Goal: Information Seeking & Learning: Check status

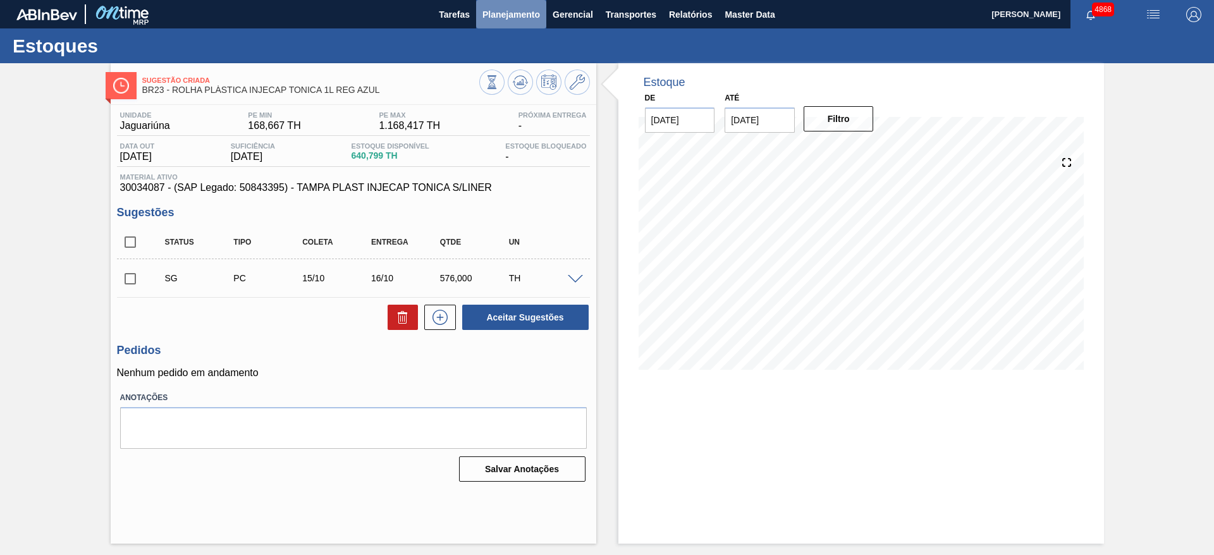
click at [520, 11] on span "Planejamento" at bounding box center [512, 14] width 58 height 15
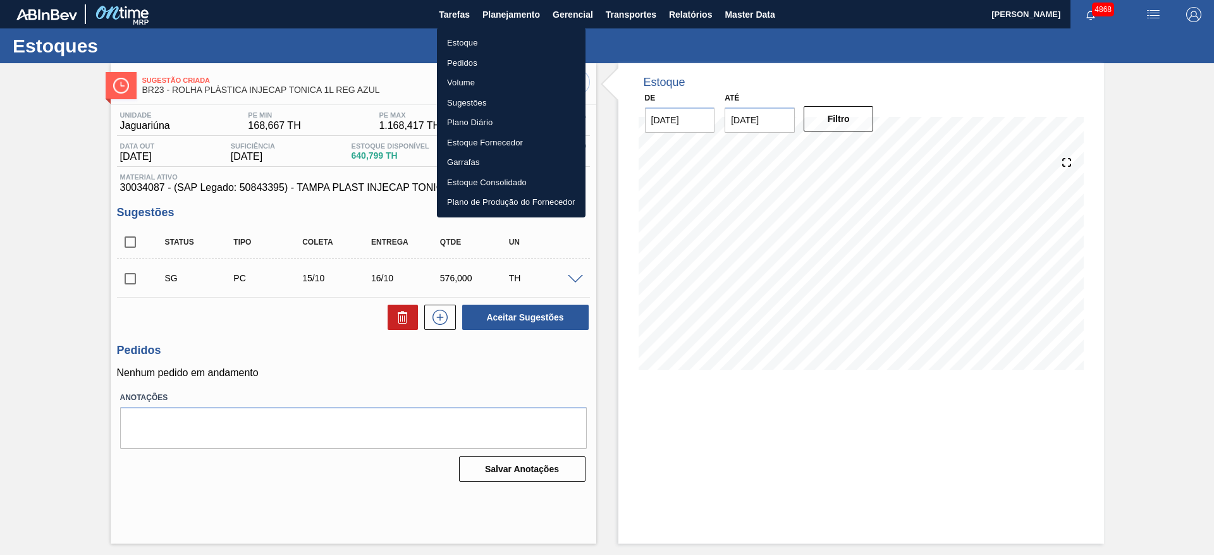
click at [474, 42] on li "Estoque" at bounding box center [511, 43] width 149 height 20
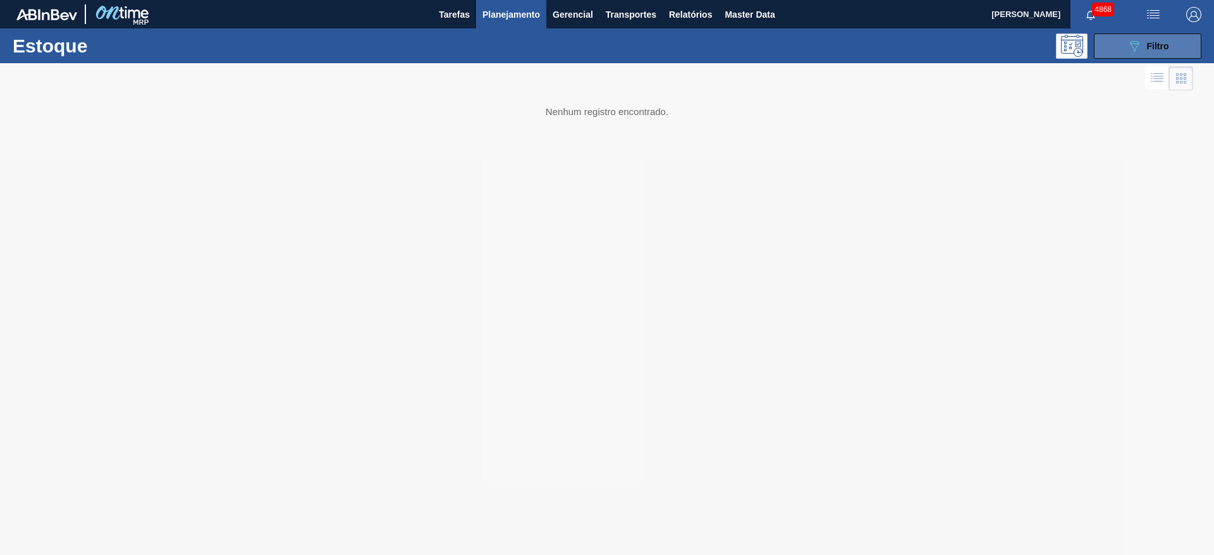
click at [1163, 41] on span "Filtro" at bounding box center [1158, 46] width 22 height 10
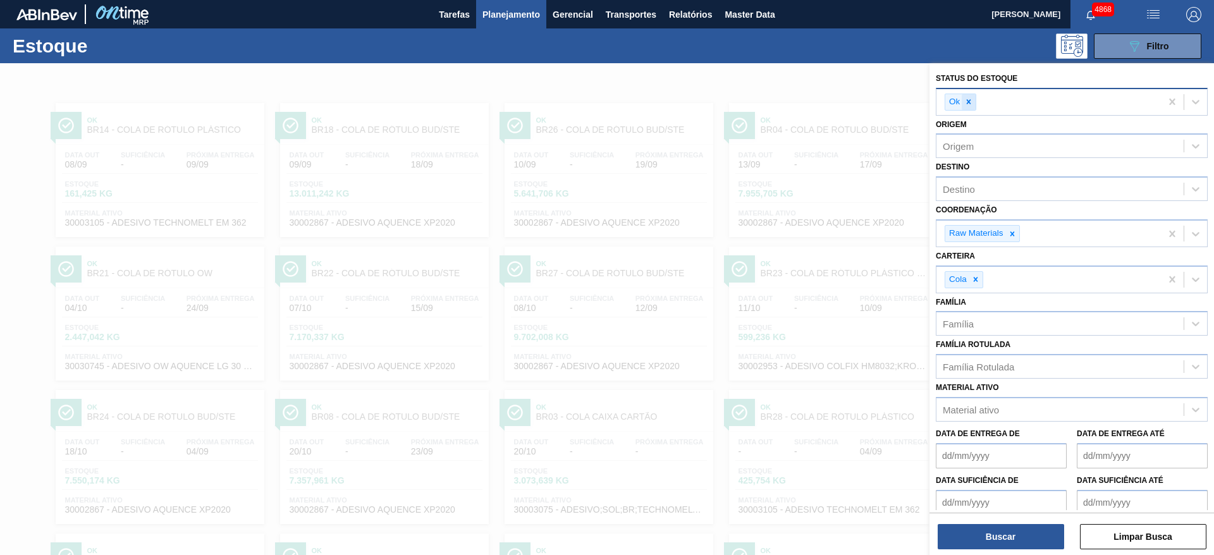
click at [968, 99] on icon at bounding box center [968, 101] width 9 height 9
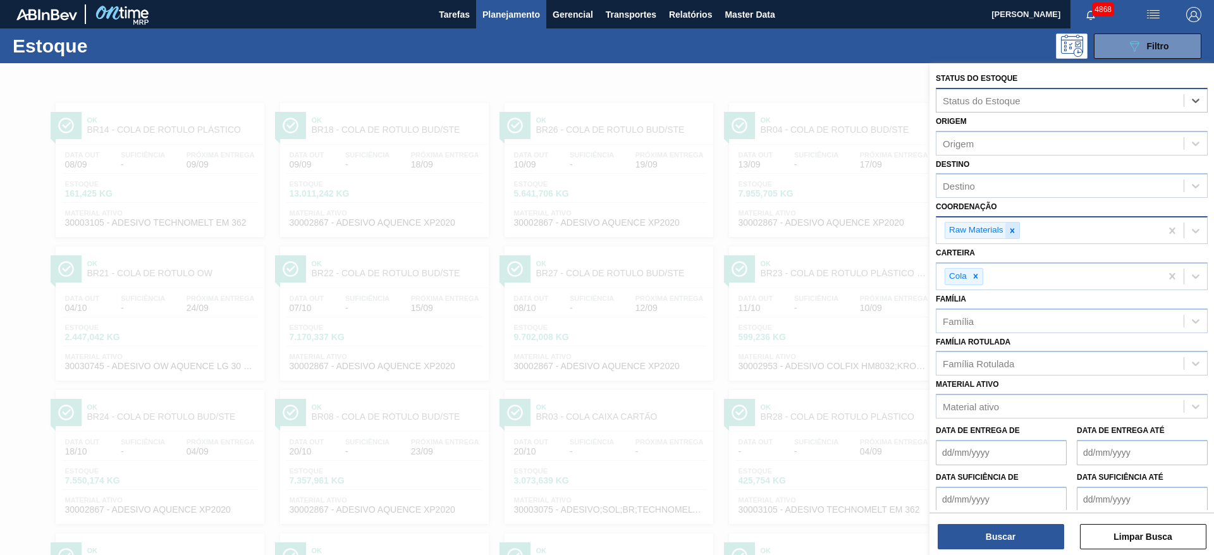
click at [1013, 231] on icon at bounding box center [1012, 230] width 4 height 4
click at [505, 24] on button "Planejamento" at bounding box center [511, 14] width 70 height 28
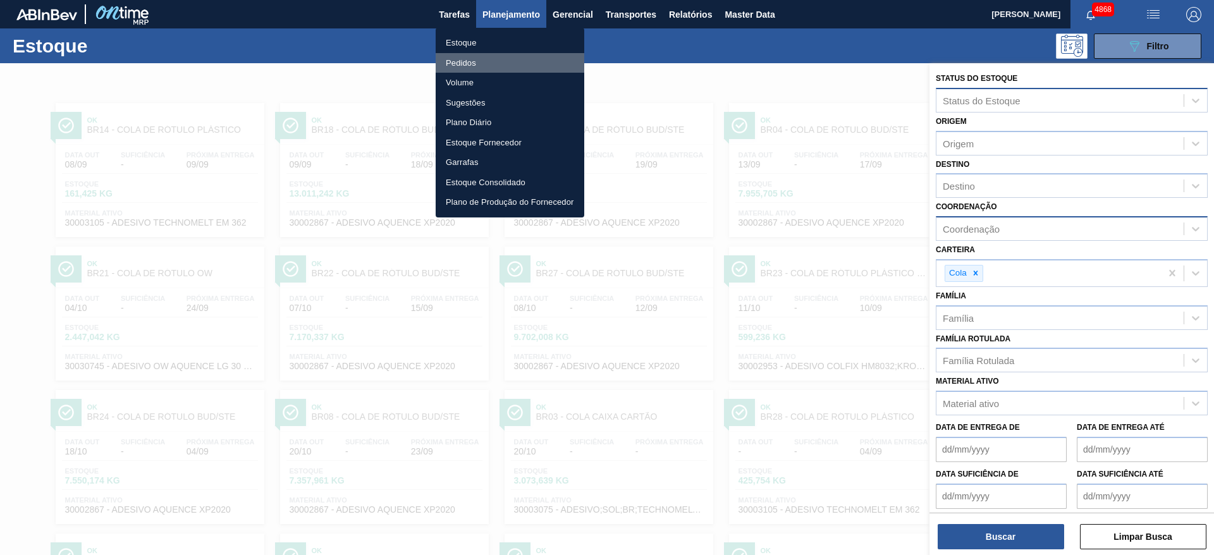
click at [481, 59] on li "Pedidos" at bounding box center [510, 63] width 149 height 20
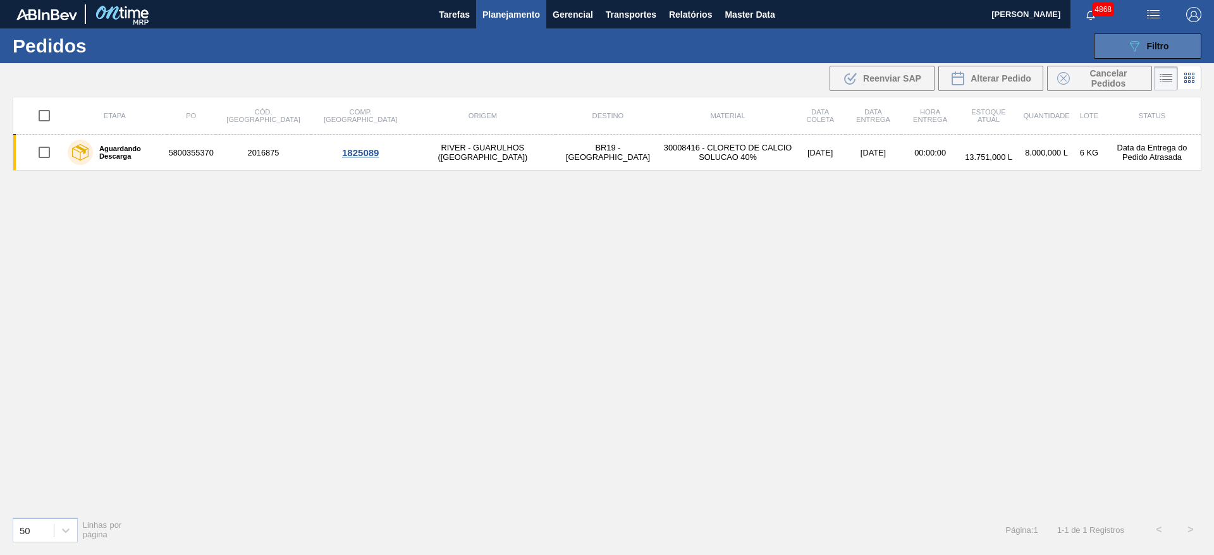
click at [1104, 46] on button "089F7B8B-B2A5-4AFE-B5C0-19BA573D28AC Filtro" at bounding box center [1148, 46] width 108 height 25
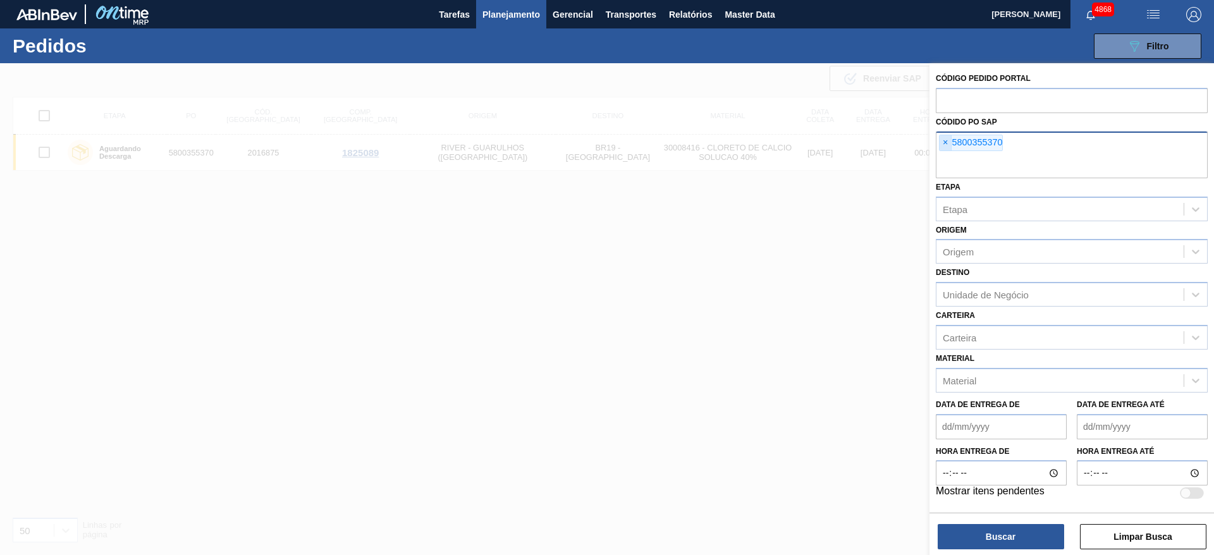
click at [944, 142] on span "×" at bounding box center [946, 142] width 12 height 15
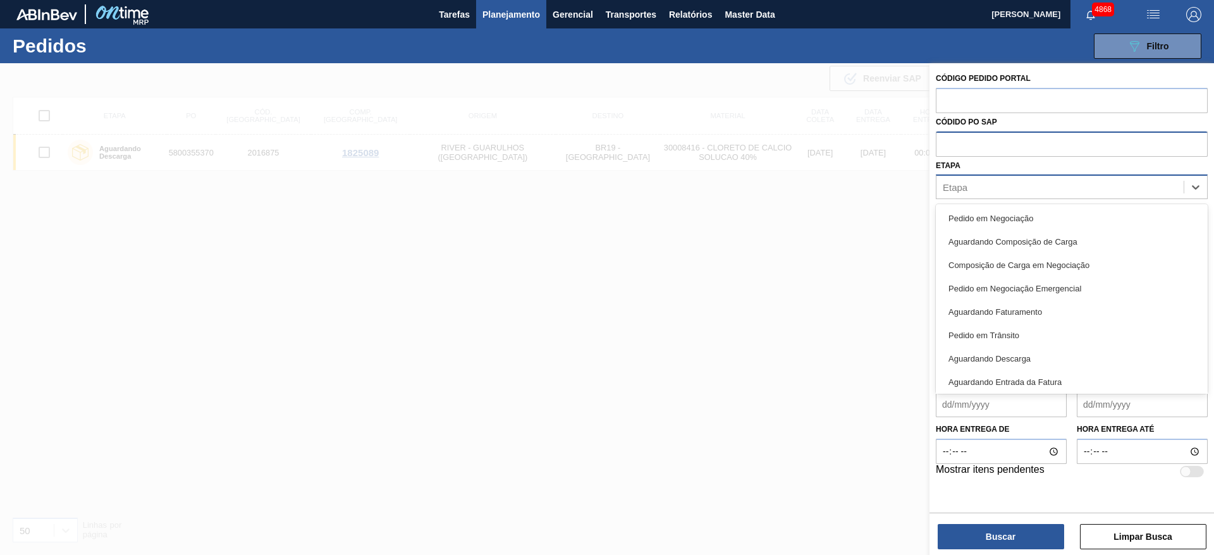
click at [1021, 186] on div "Etapa" at bounding box center [1060, 187] width 247 height 18
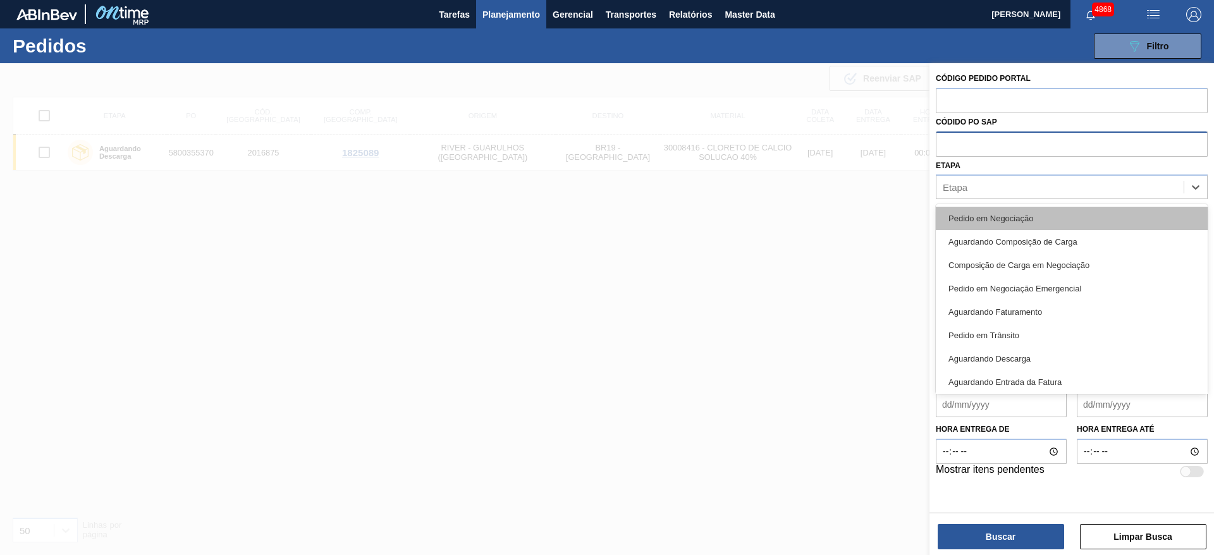
click at [1029, 210] on div "Pedido em Negociação" at bounding box center [1072, 218] width 272 height 23
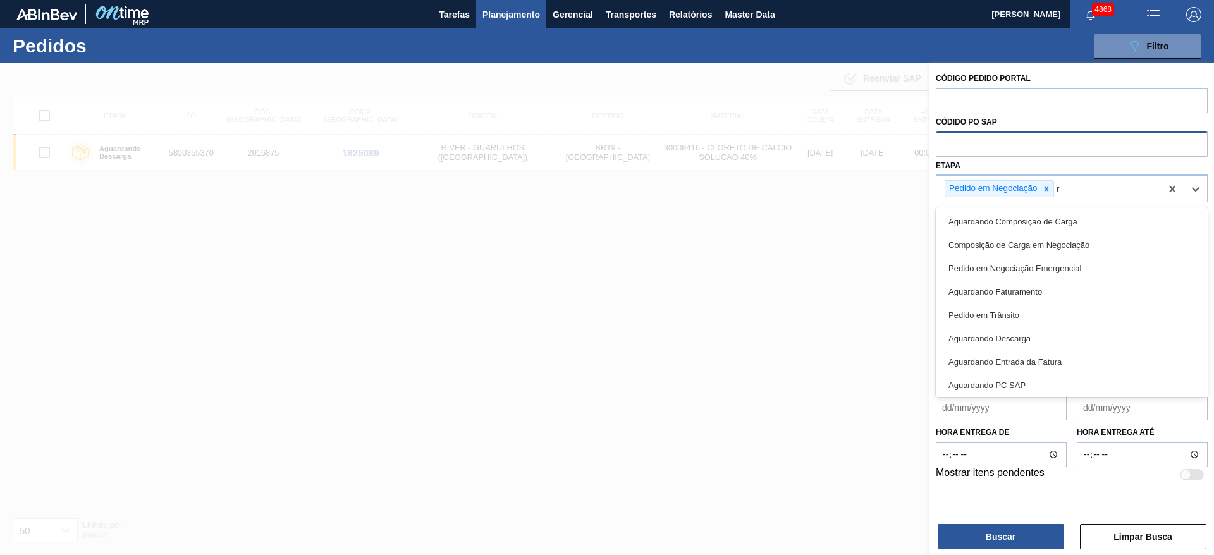
type input "re"
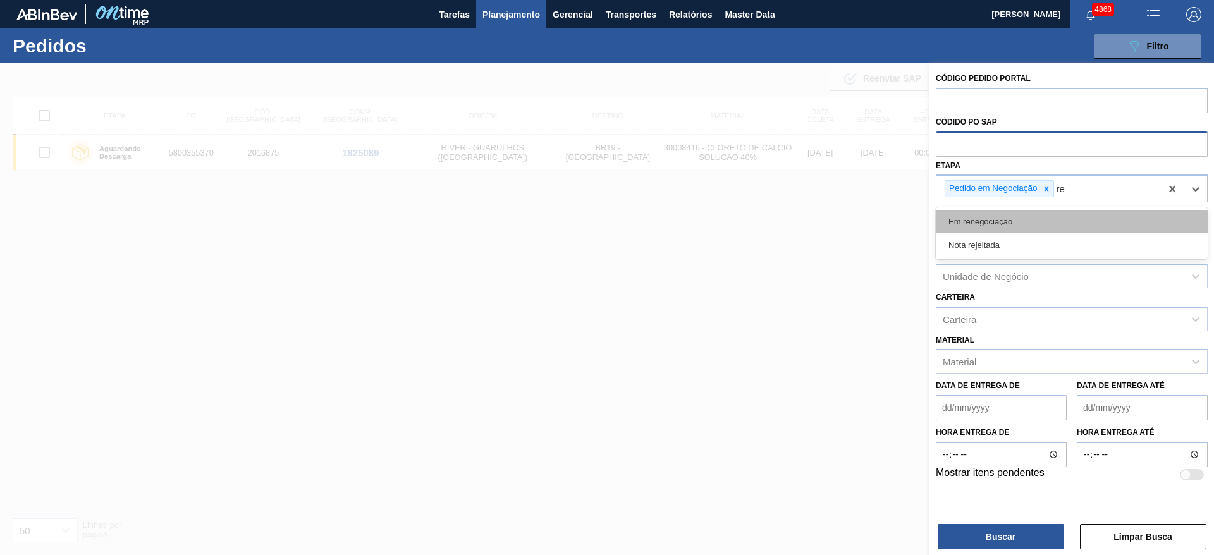
click at [1023, 215] on div "Em renegociação" at bounding box center [1072, 221] width 272 height 23
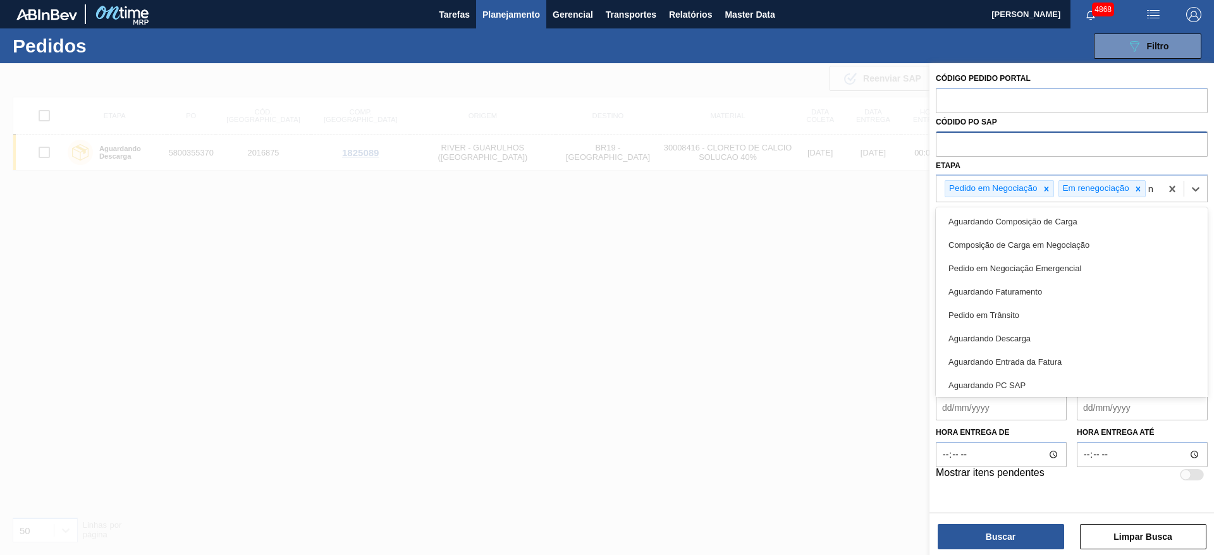
type input "ne"
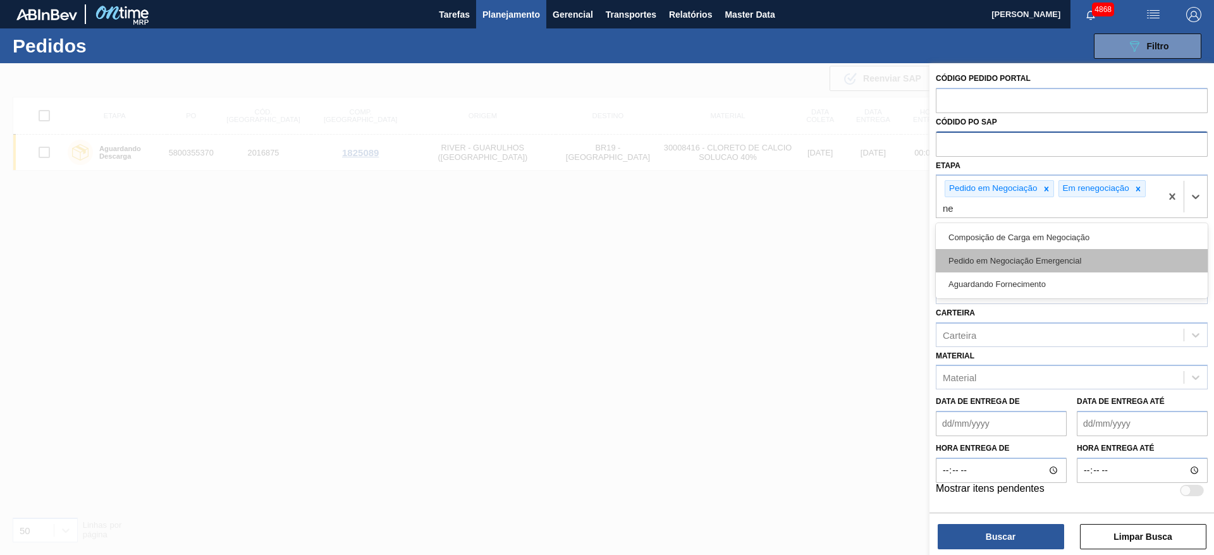
click at [1060, 252] on div "Pedido em Negociação Emergencial" at bounding box center [1072, 260] width 272 height 23
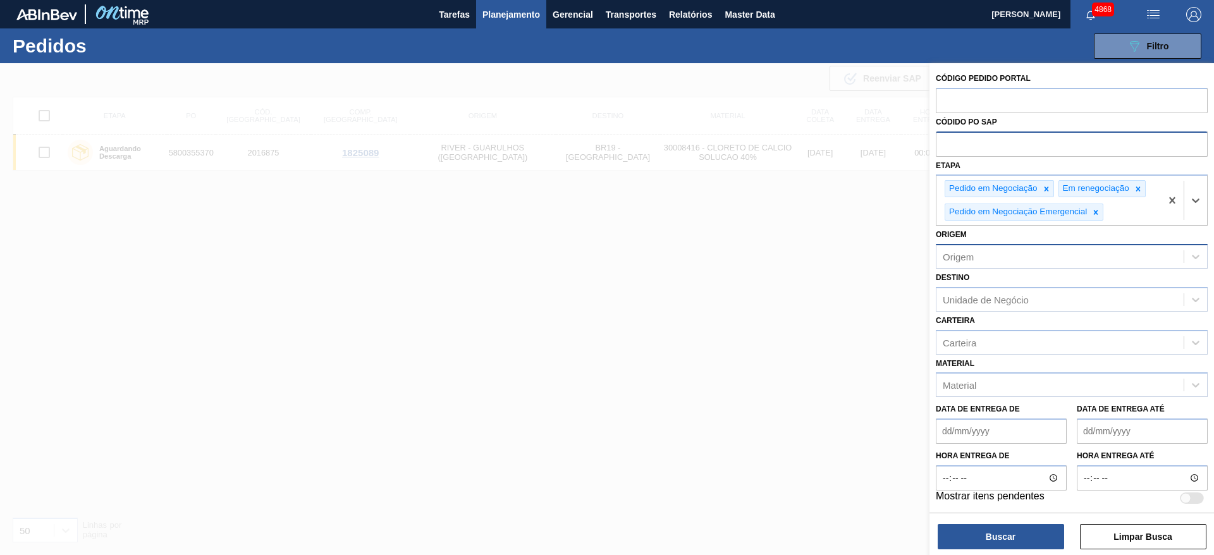
click at [989, 256] on div "Origem" at bounding box center [1060, 256] width 247 height 18
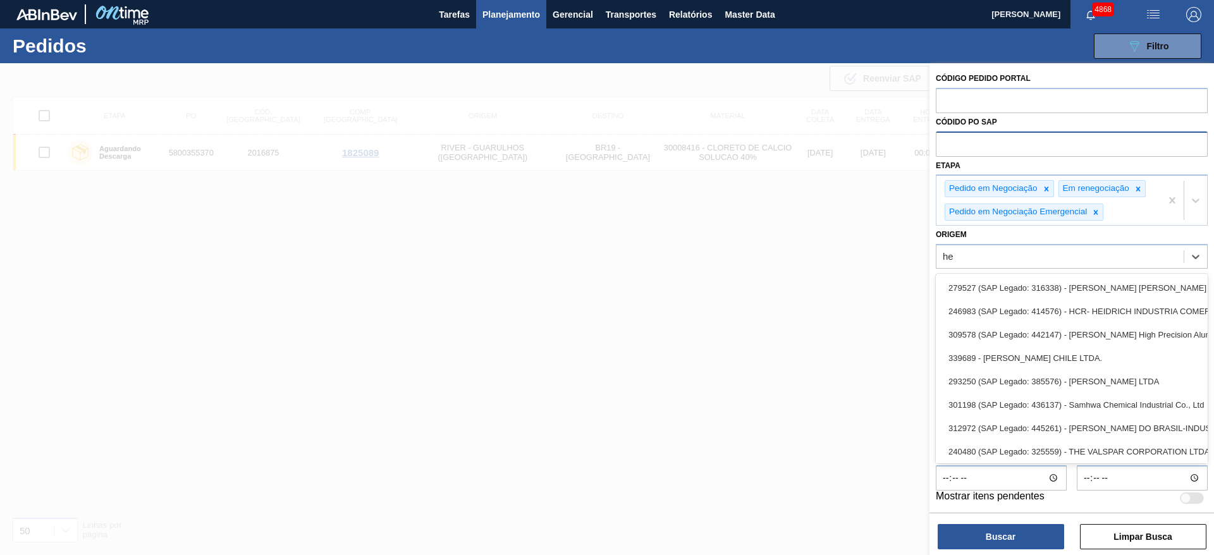
type input "hen"
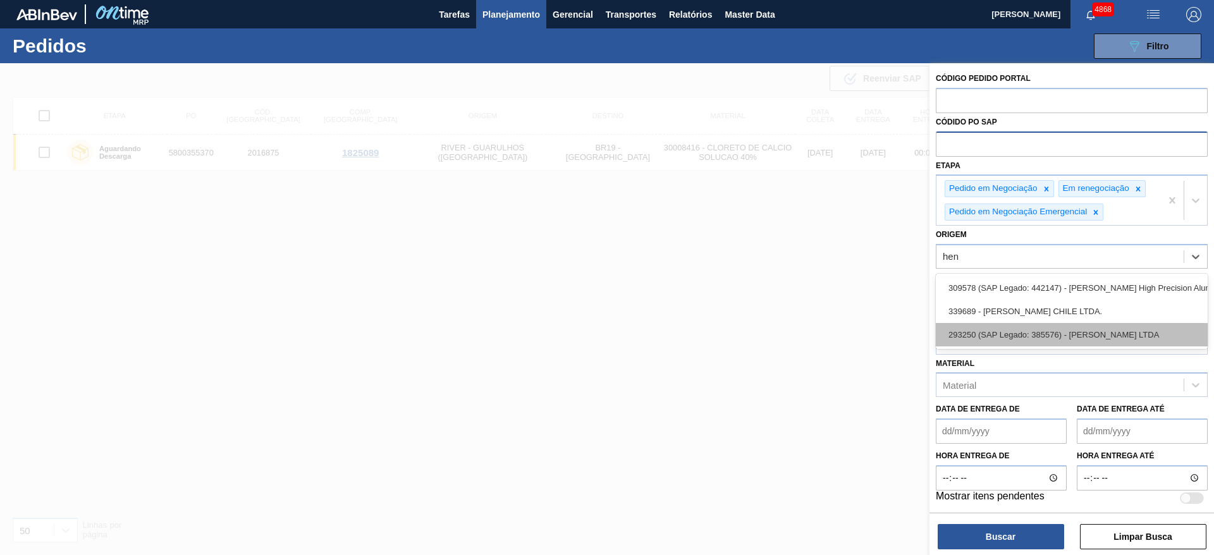
click at [1047, 333] on div "293250 (SAP Legado: 385576) - HENKEL LTDA" at bounding box center [1072, 334] width 272 height 23
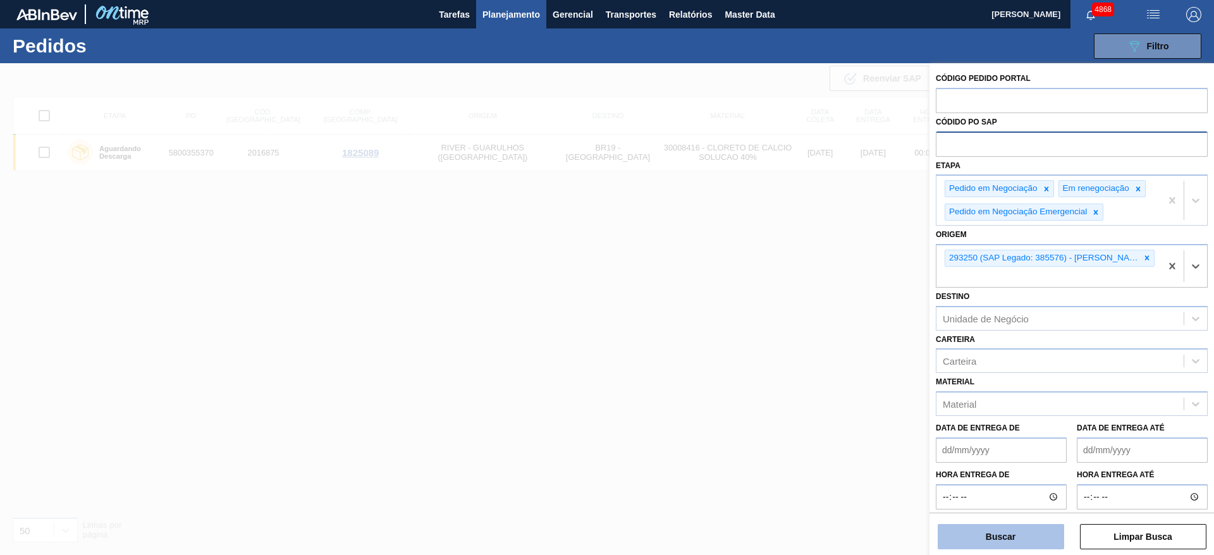
click at [1023, 536] on button "Buscar" at bounding box center [1001, 536] width 126 height 25
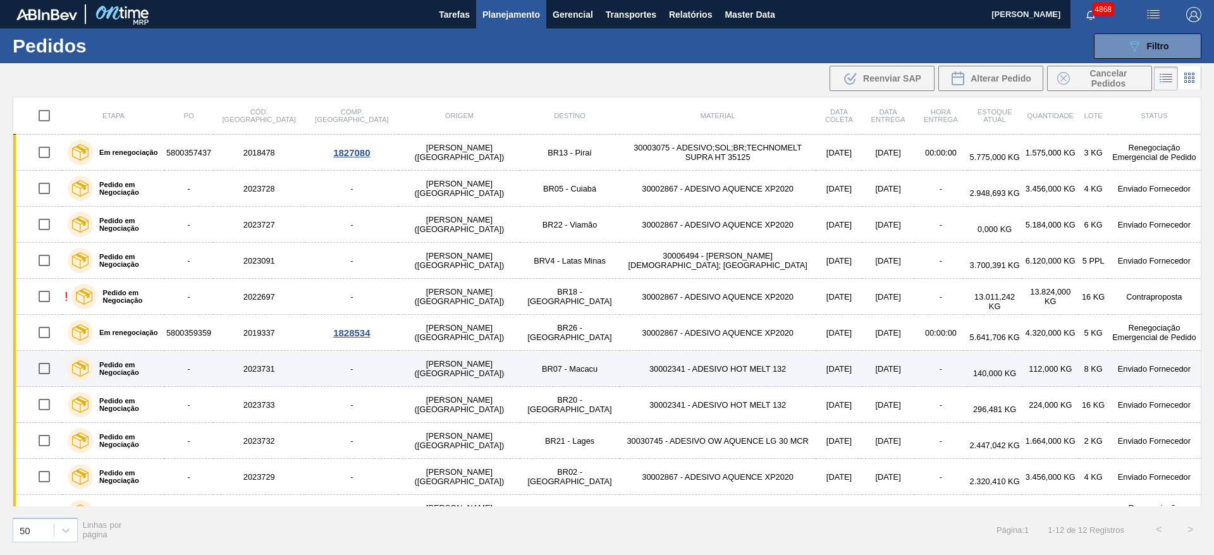
scroll to position [61, 0]
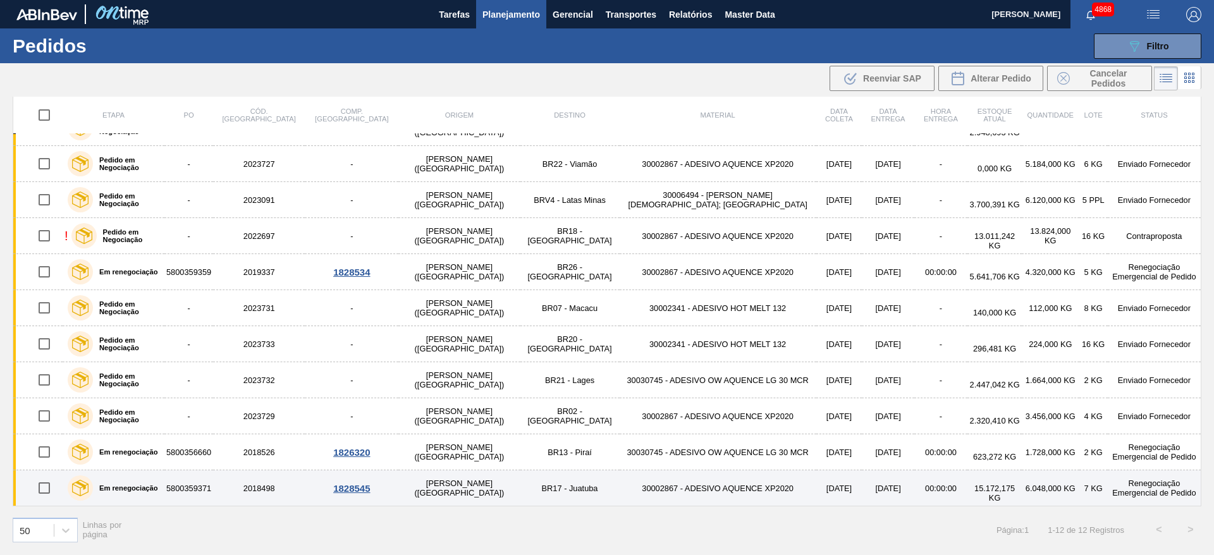
click at [156, 503] on div "Em renegociação" at bounding box center [113, 488] width 97 height 32
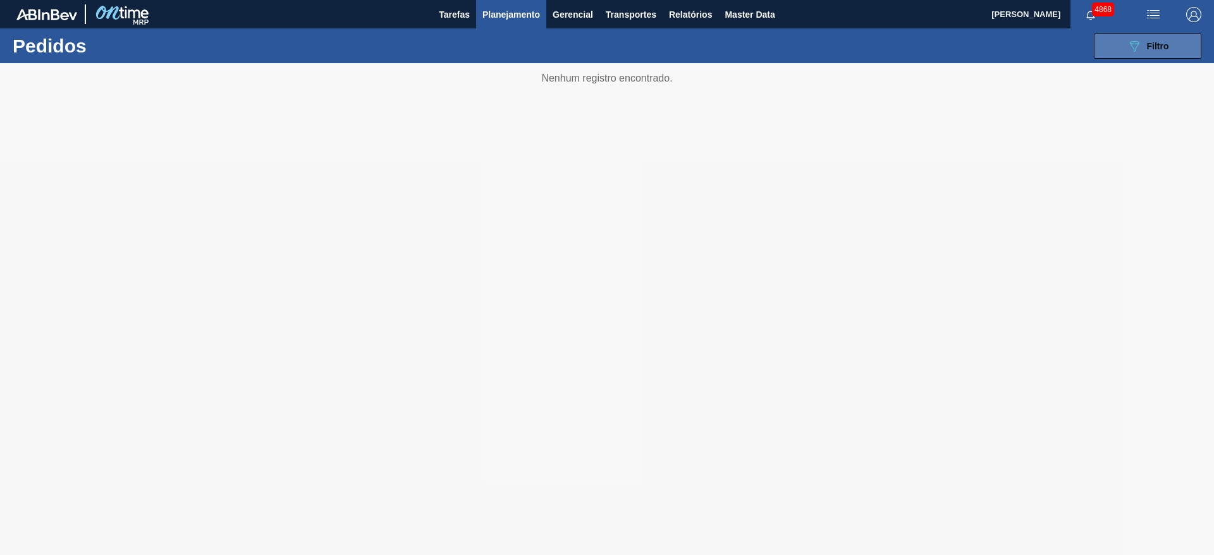
click at [1143, 37] on button "089F7B8B-B2A5-4AFE-B5C0-19BA573D28AC Filtro" at bounding box center [1148, 46] width 108 height 25
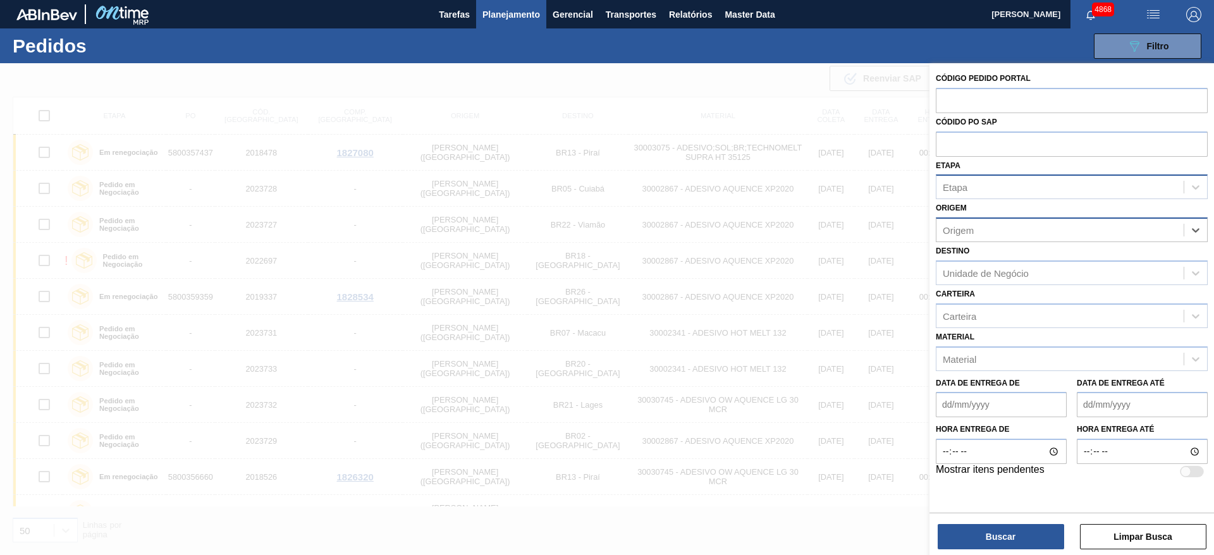
drag, startPoint x: 1168, startPoint y: 233, endPoint x: 1061, endPoint y: 164, distance: 127.4
click at [1036, 140] on input "text" at bounding box center [1072, 144] width 272 height 24
paste input "5800357439"
type input "5800357439"
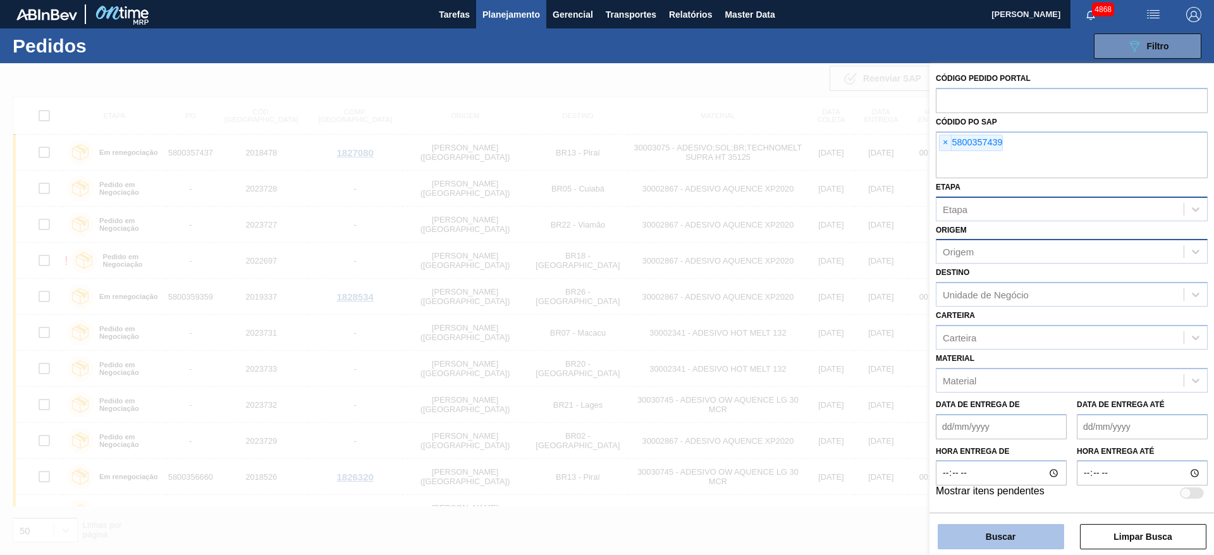
click at [978, 548] on button "Buscar" at bounding box center [1001, 536] width 126 height 25
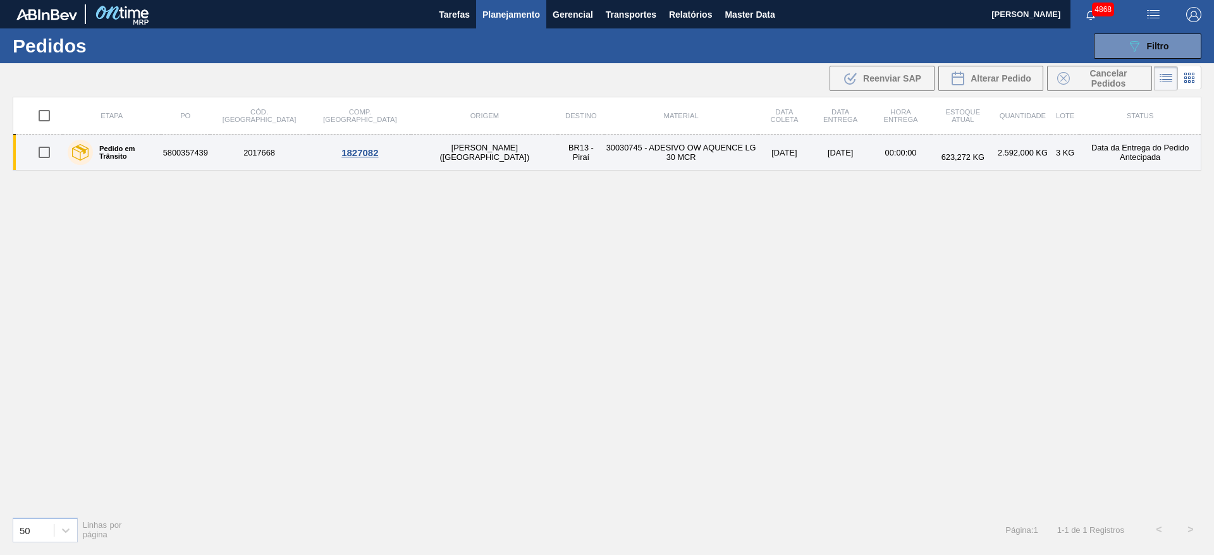
click at [675, 161] on td "30030745 - ADESIVO OW AQUENCE LG 30 MCR" at bounding box center [682, 153] width 154 height 36
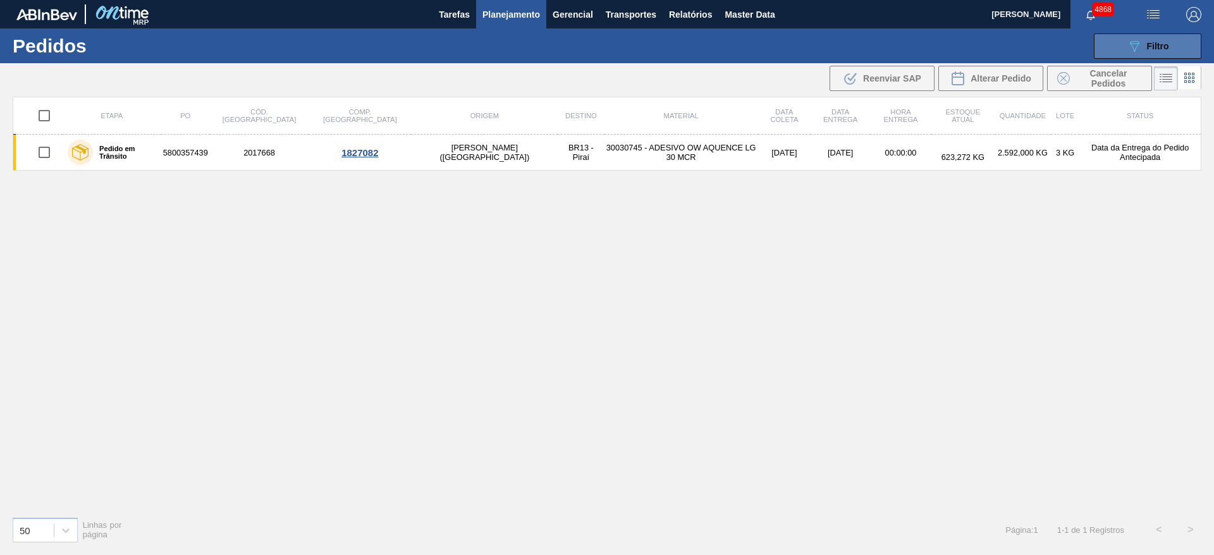
click at [1169, 45] on span "Filtro" at bounding box center [1158, 46] width 22 height 10
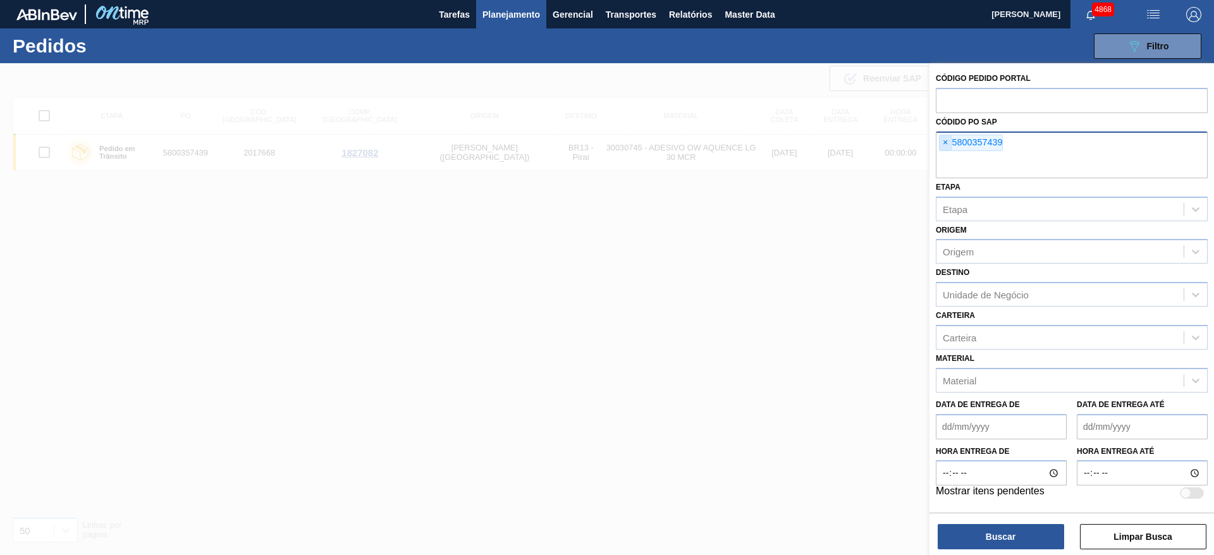
click at [945, 137] on span "×" at bounding box center [946, 142] width 12 height 15
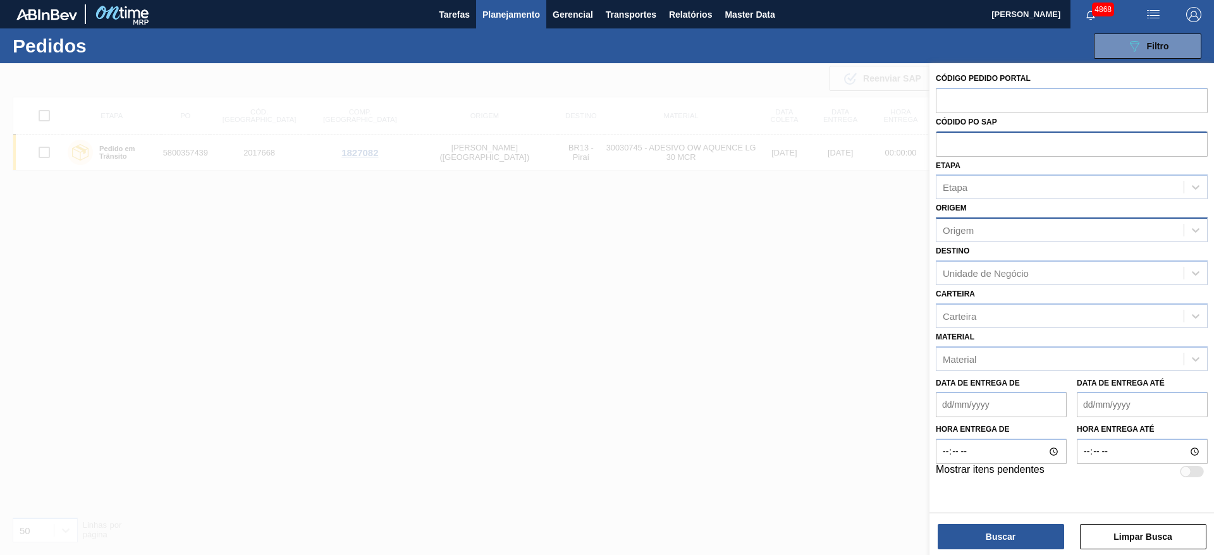
click at [1057, 229] on div "Origem" at bounding box center [1060, 230] width 247 height 18
type input "henke"
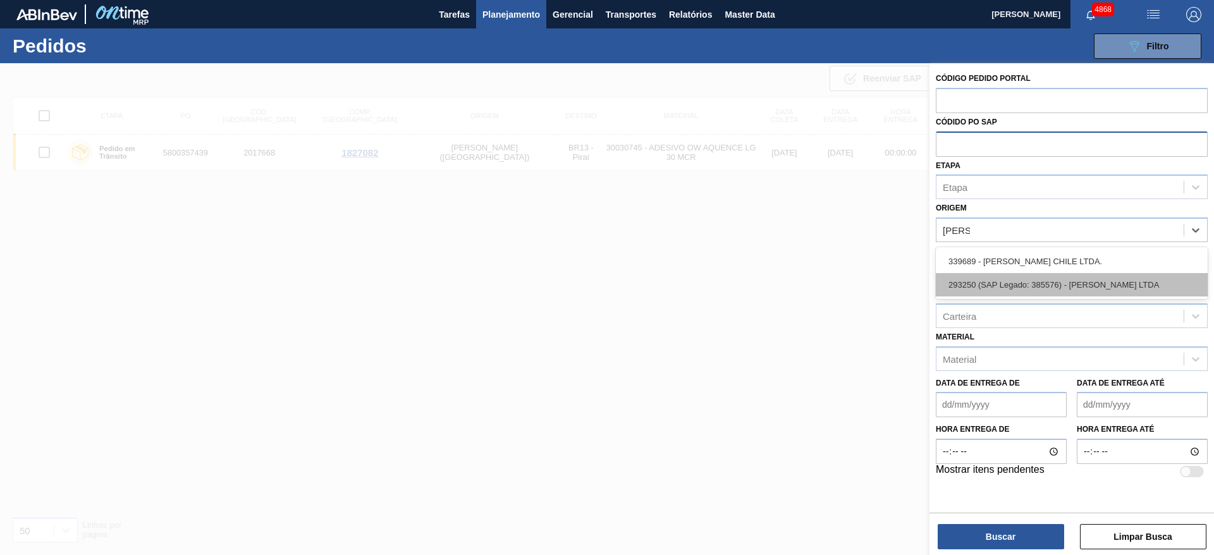
click at [1042, 287] on div "293250 (SAP Legado: 385576) - HENKEL LTDA" at bounding box center [1072, 284] width 272 height 23
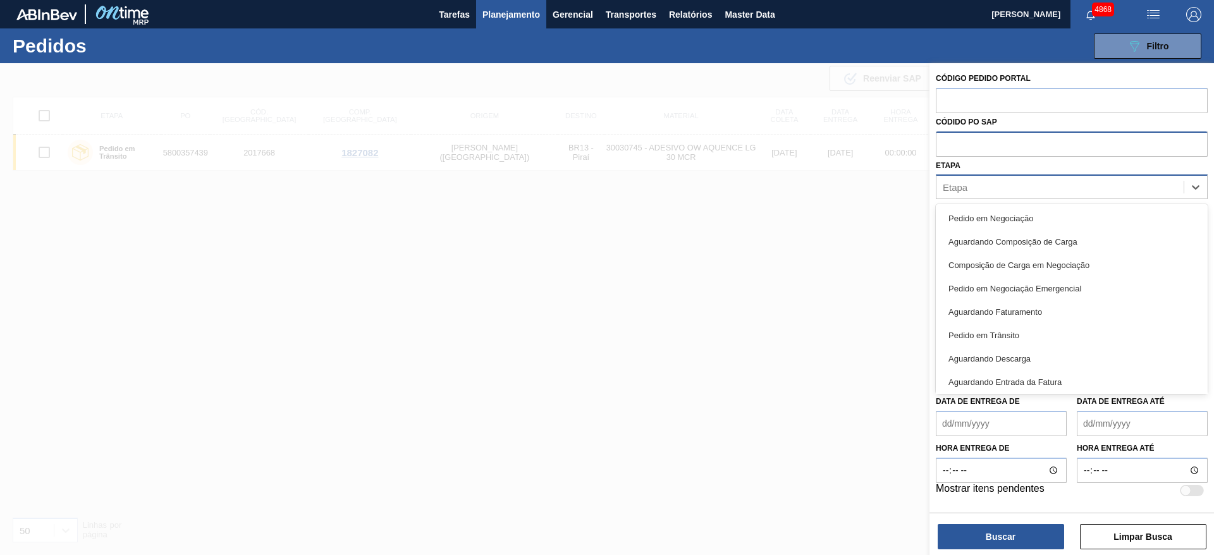
click at [1019, 183] on div "Etapa" at bounding box center [1060, 187] width 247 height 18
click at [742, 218] on div at bounding box center [607, 340] width 1214 height 555
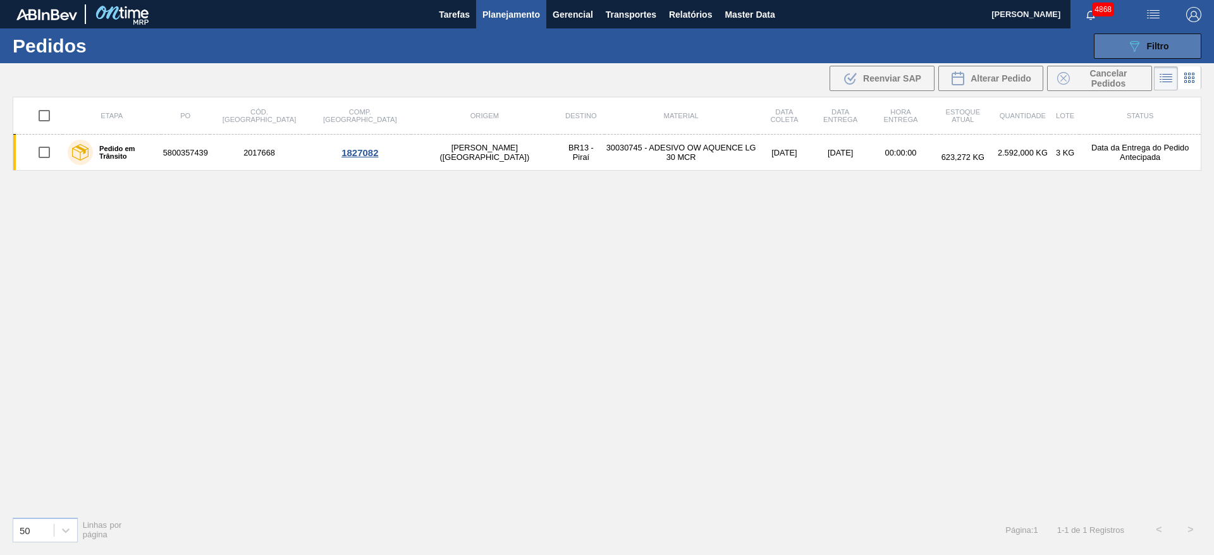
click at [1107, 37] on button "089F7B8B-B2A5-4AFE-B5C0-19BA573D28AC Filtro" at bounding box center [1148, 46] width 108 height 25
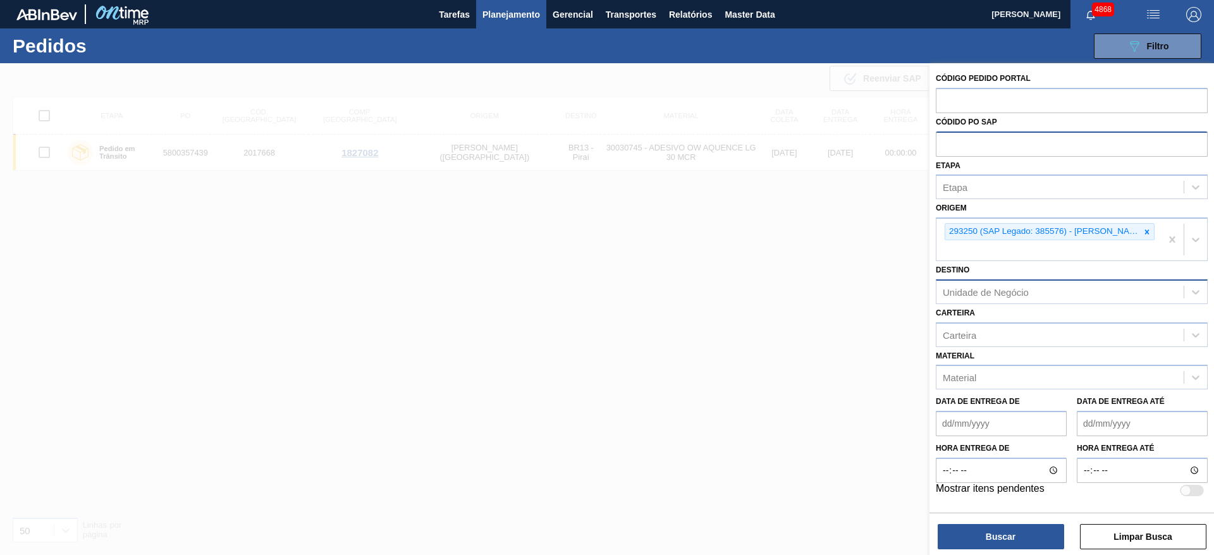
click at [1011, 286] on div "Unidade de Negócio" at bounding box center [986, 291] width 86 height 11
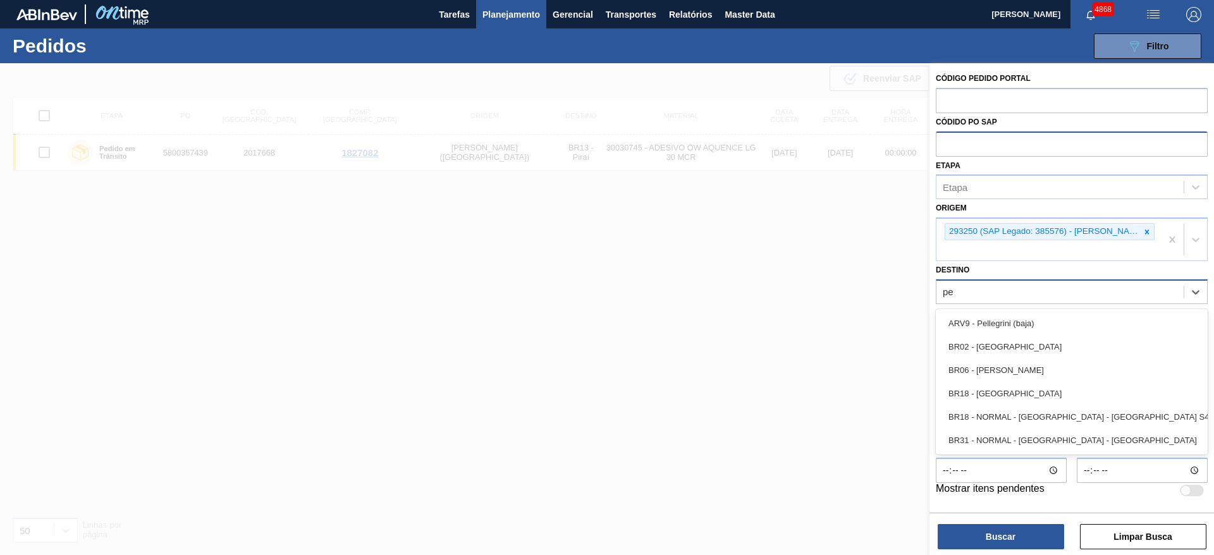
type input "per"
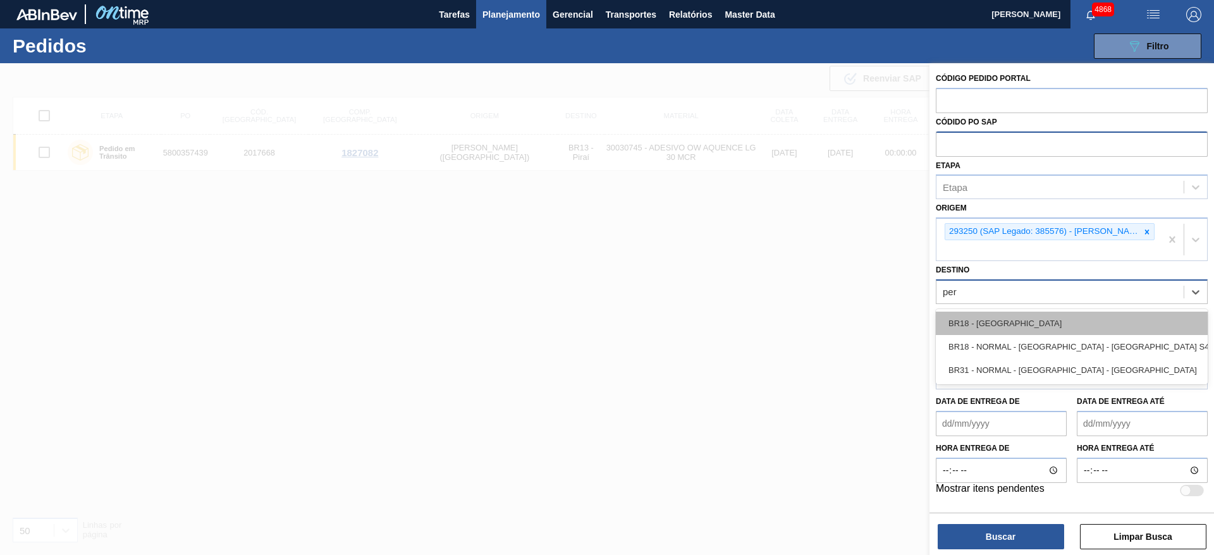
click at [992, 312] on div "BR18 - Pernambuco" at bounding box center [1072, 323] width 272 height 23
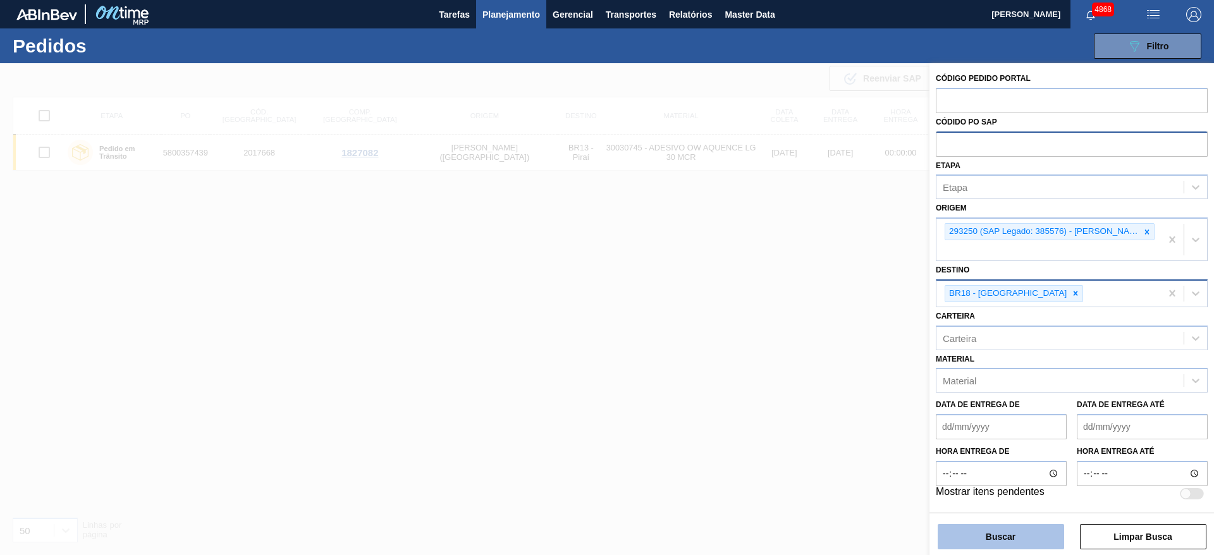
click at [989, 546] on button "Buscar" at bounding box center [1001, 536] width 126 height 25
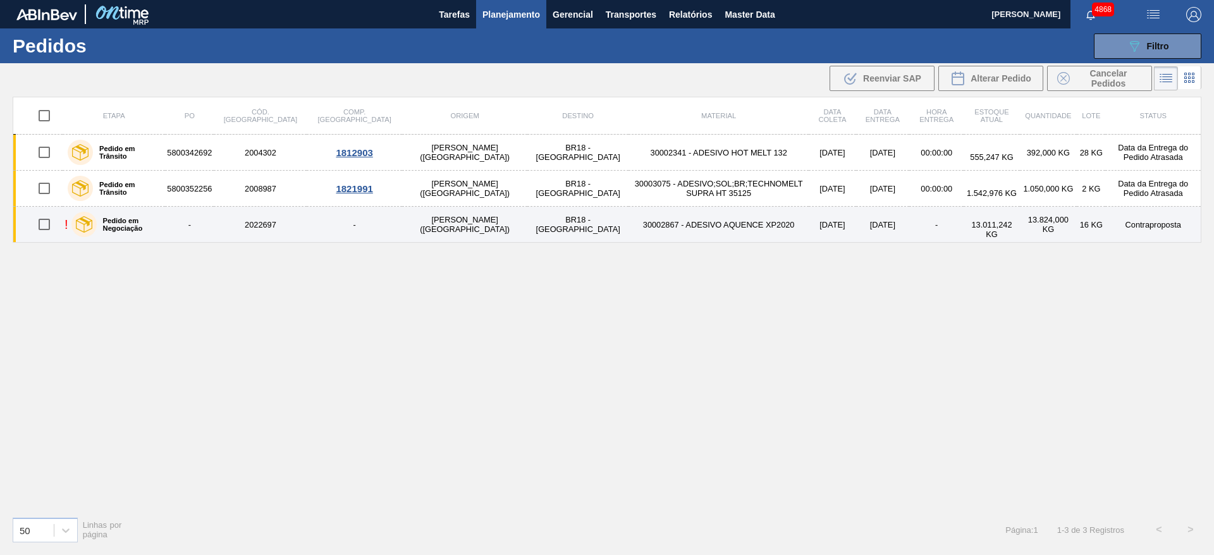
click at [129, 233] on div "Pedido em Negociação" at bounding box center [115, 225] width 95 height 32
